Goal: Task Accomplishment & Management: Manage account settings

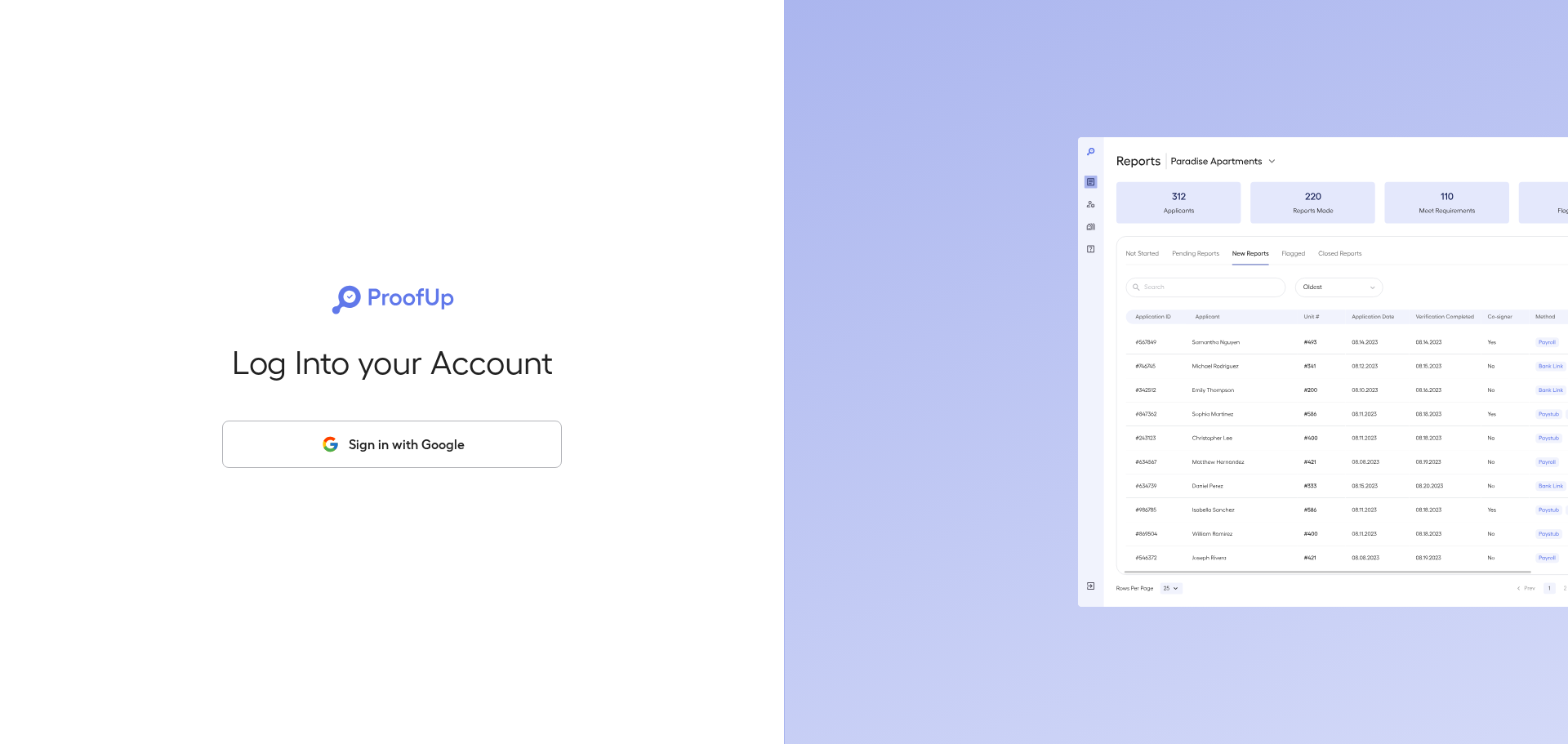
click at [457, 434] on button "Sign in with Google" at bounding box center [392, 444] width 340 height 48
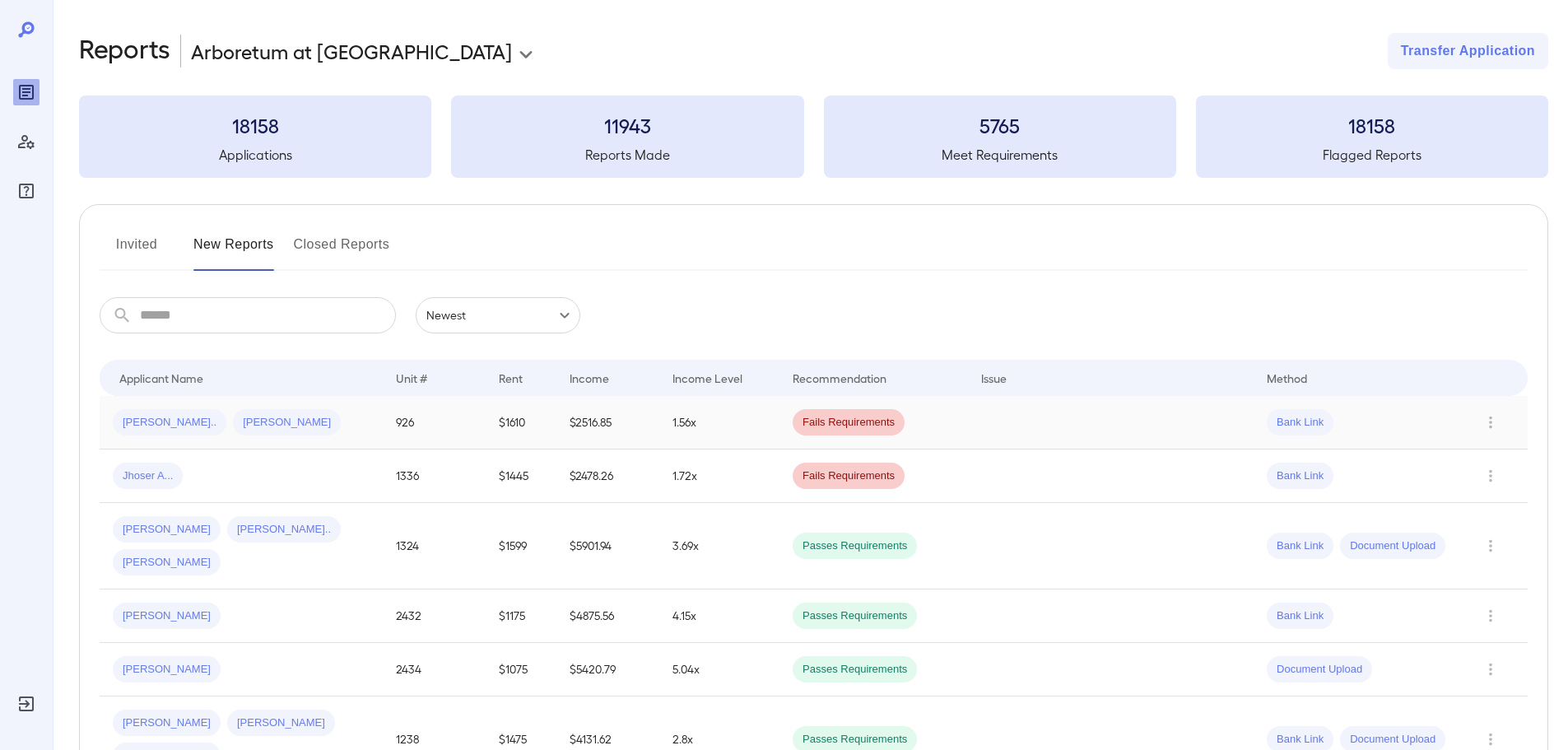
click at [297, 417] on div "TERRELL K... Robert T..." at bounding box center [241, 421] width 257 height 26
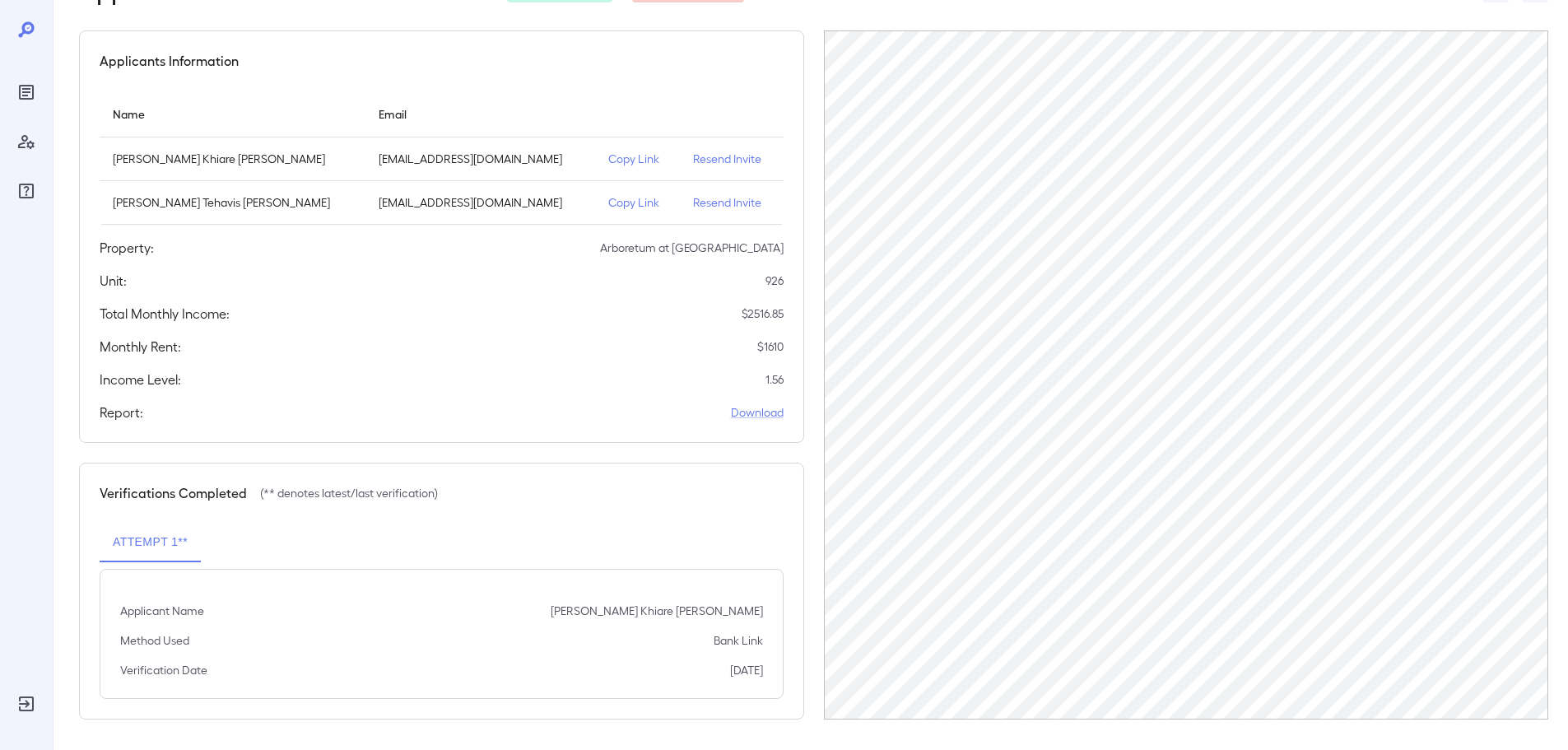
scroll to position [121, 0]
click at [693, 201] on p "Resend Invite" at bounding box center [731, 201] width 78 height 17
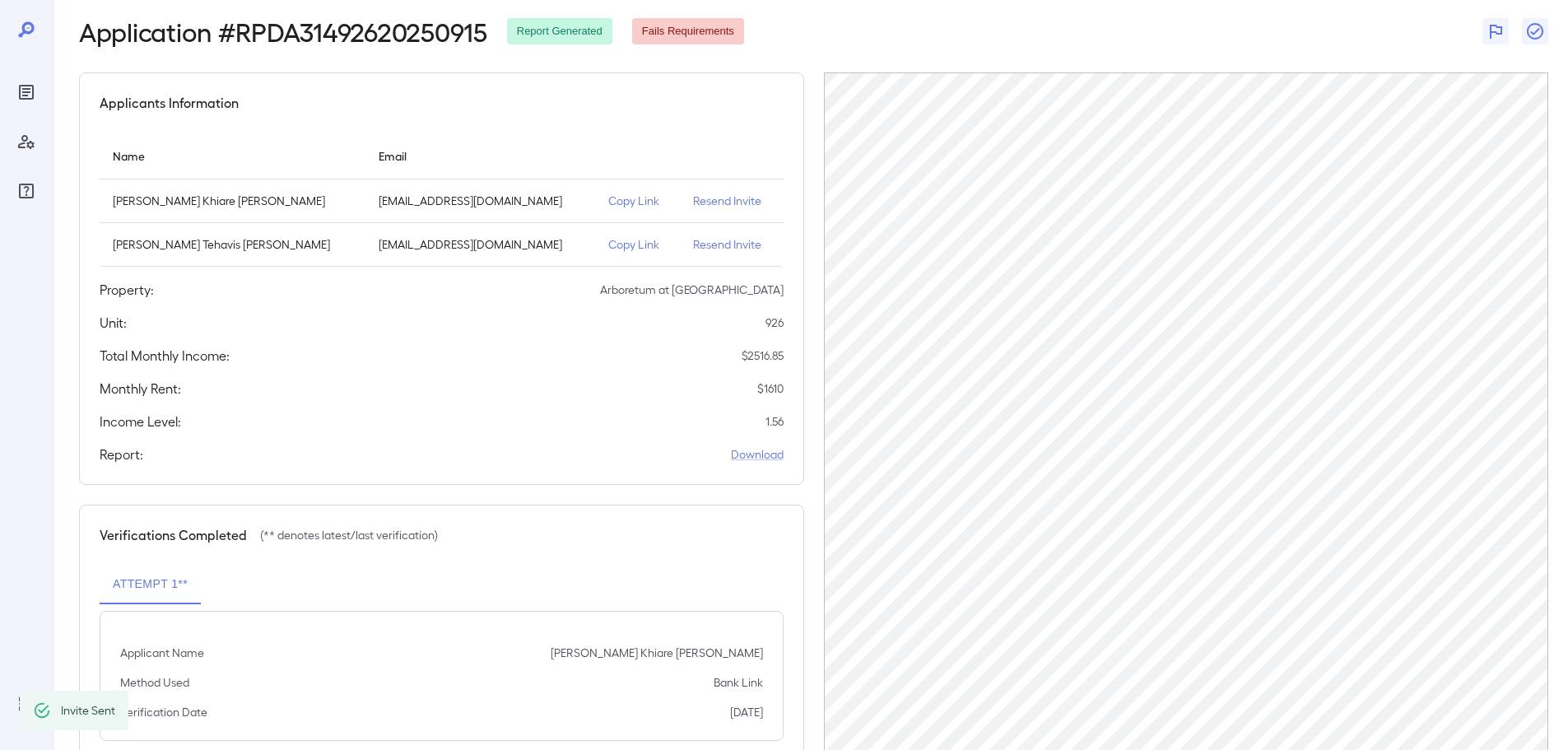
scroll to position [38, 0]
